Goal: Transaction & Acquisition: Purchase product/service

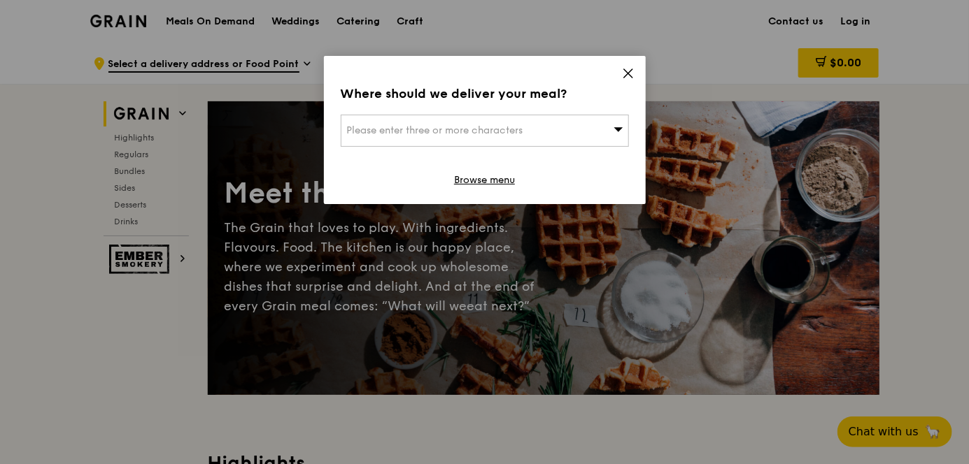
click at [521, 134] on span "Please enter three or more characters" at bounding box center [435, 130] width 176 height 12
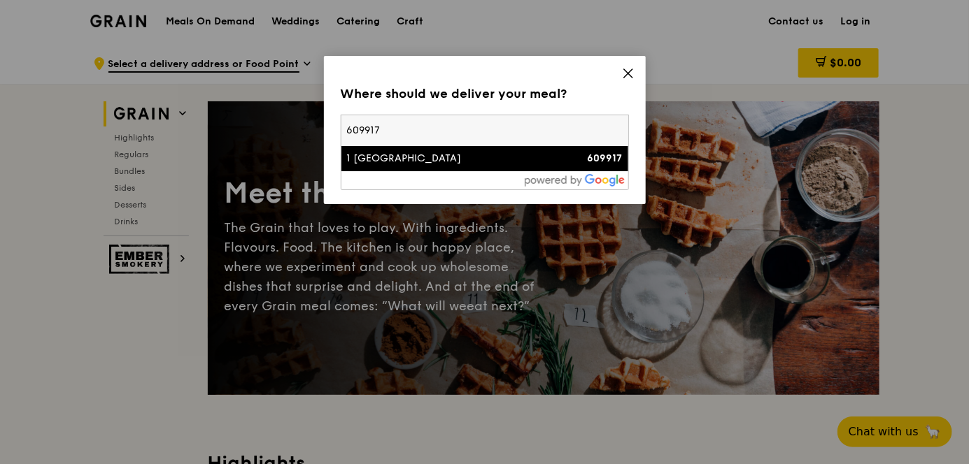
type input "609917"
click at [615, 157] on strong "609917" at bounding box center [605, 158] width 35 height 12
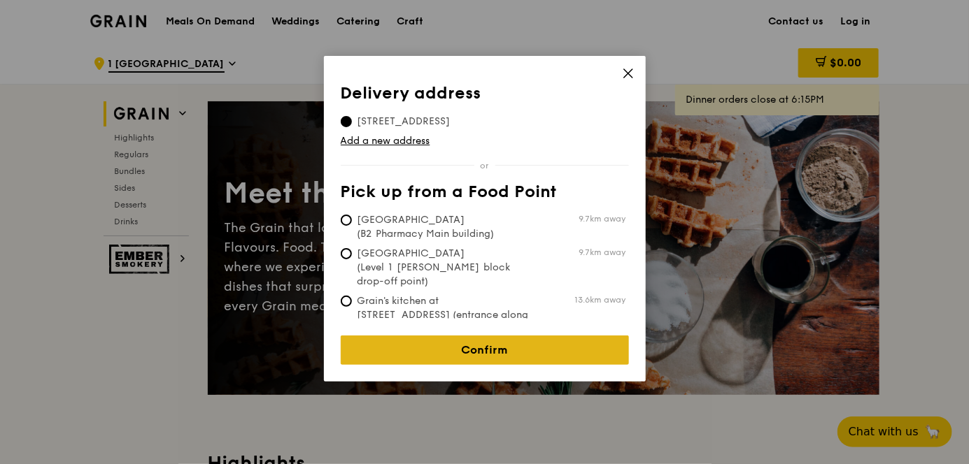
click at [532, 336] on link "Confirm" at bounding box center [485, 350] width 288 height 29
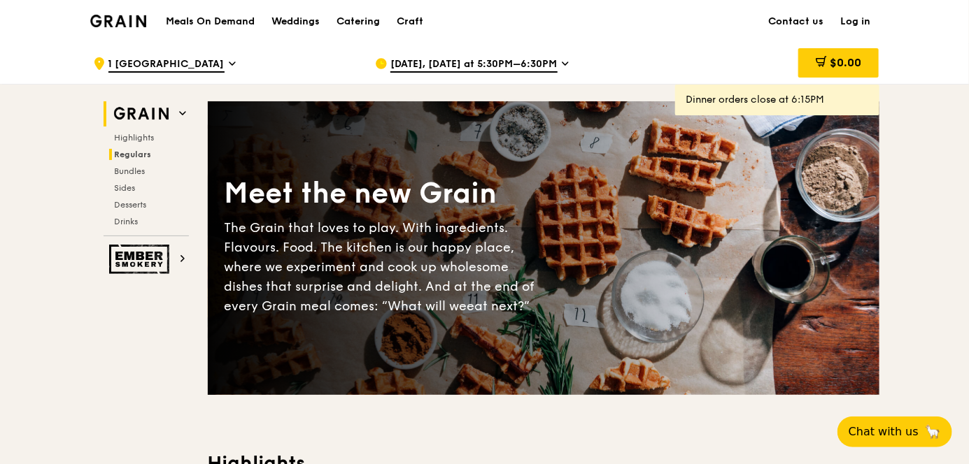
click at [141, 157] on span "Regulars" at bounding box center [133, 155] width 37 height 10
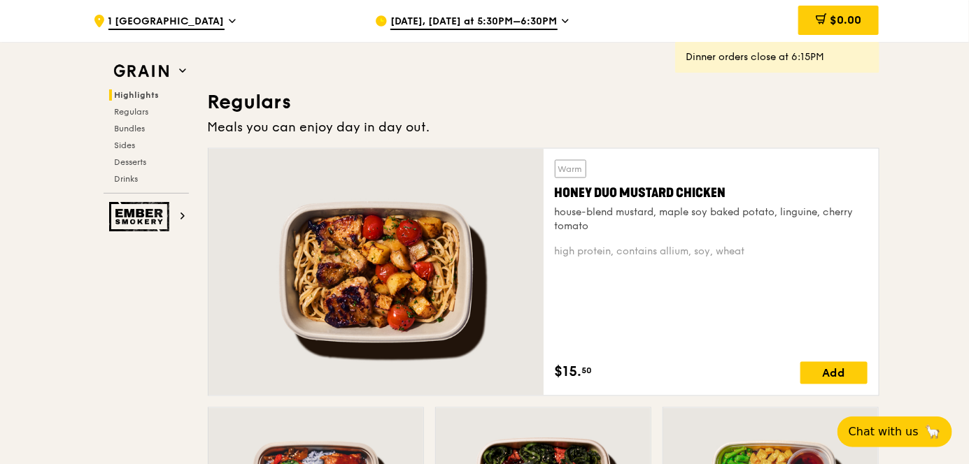
scroll to position [919, 0]
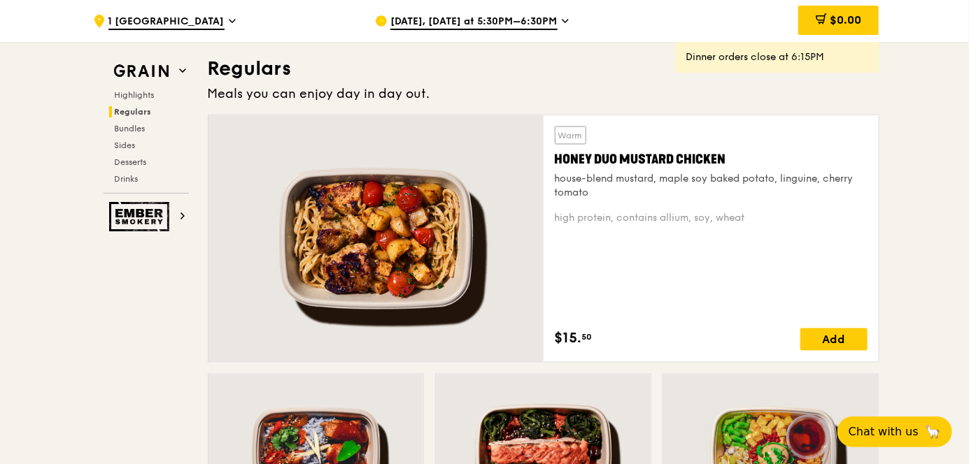
click at [491, 23] on span "[DATE], [DATE] at 5:30PM–6:30PM" at bounding box center [473, 22] width 167 height 15
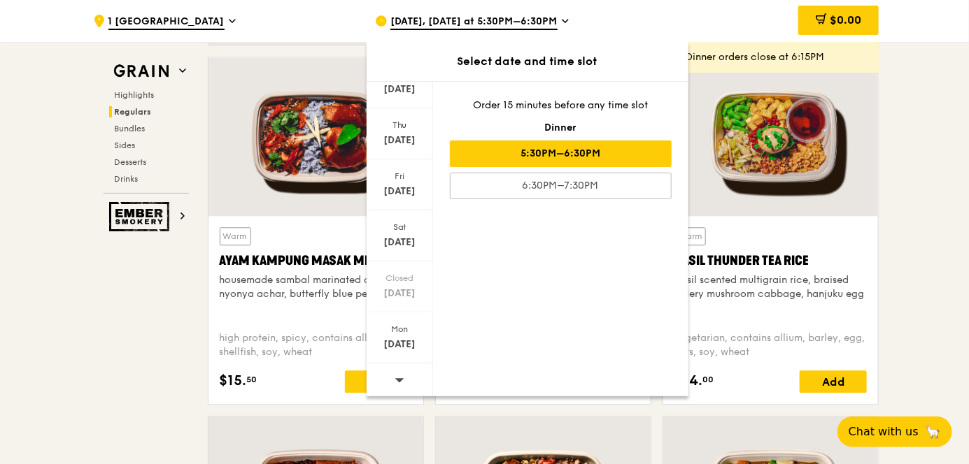
scroll to position [1269, 0]
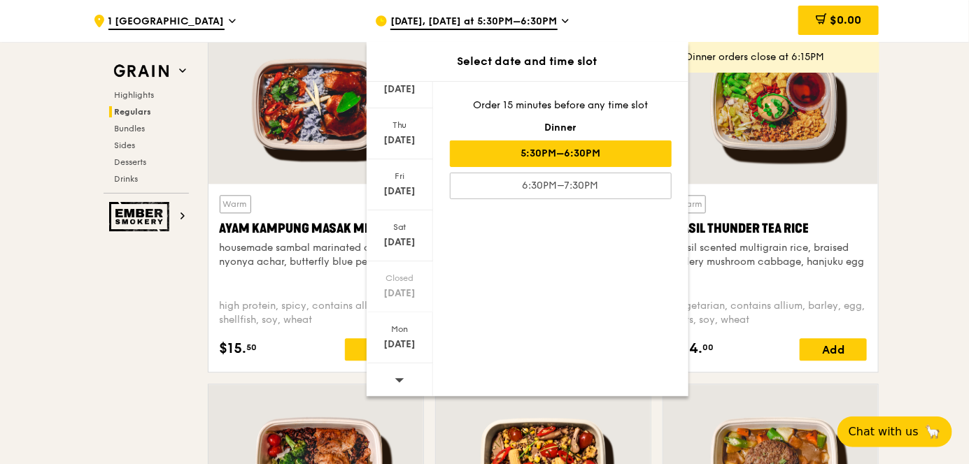
click at [397, 369] on span at bounding box center [399, 380] width 10 height 33
click at [401, 341] on div "[DATE]" at bounding box center [400, 345] width 62 height 14
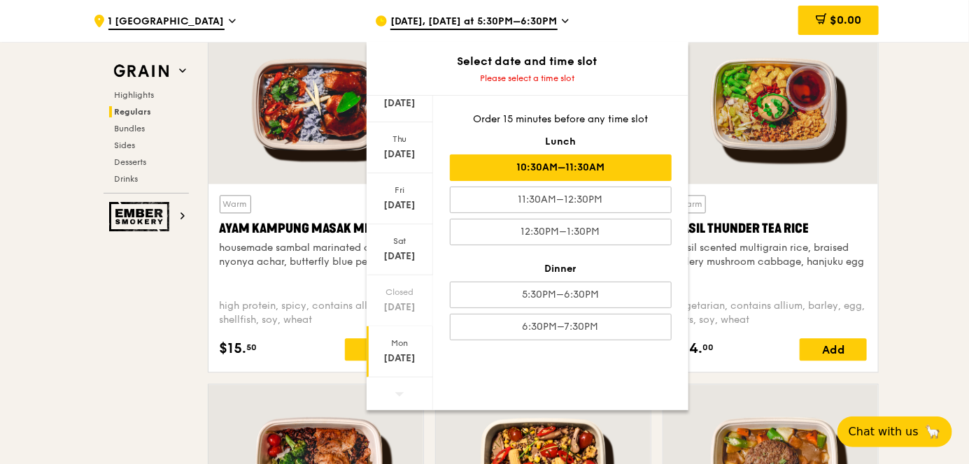
click at [601, 169] on div "10:30AM–11:30AM" at bounding box center [561, 168] width 222 height 27
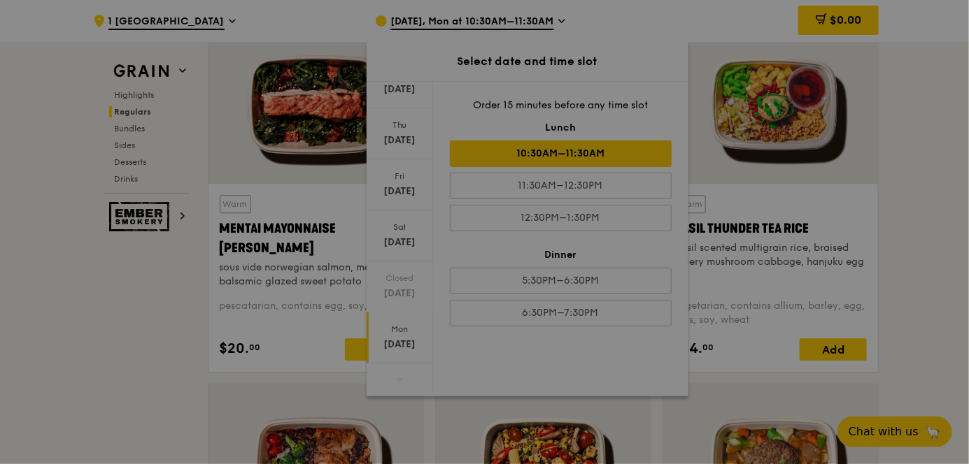
scroll to position [1283, 0]
